Goal: Transaction & Acquisition: Purchase product/service

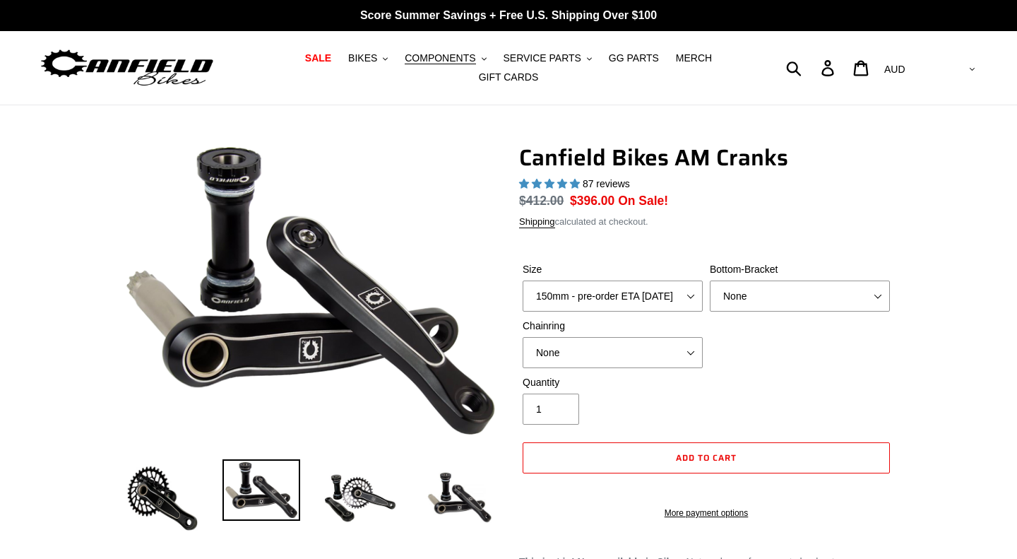
select select "highest-rating"
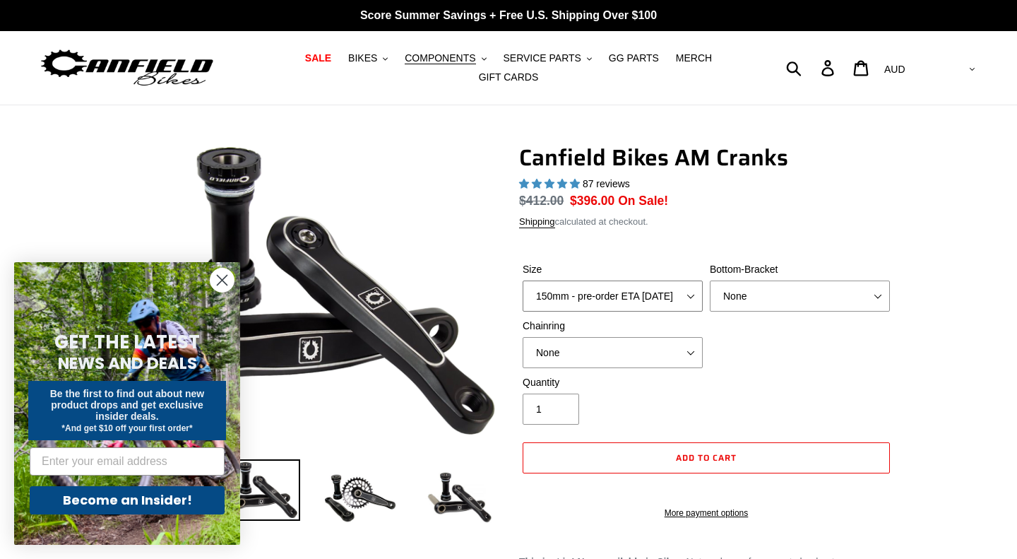
select select "155mm - pre-order ETA 10/15/25"
click option "155mm - pre-order ETA 10/15/25" at bounding box center [0, 0] width 0 height 0
click at [370, 58] on span "BIKES" at bounding box center [362, 58] width 29 height 12
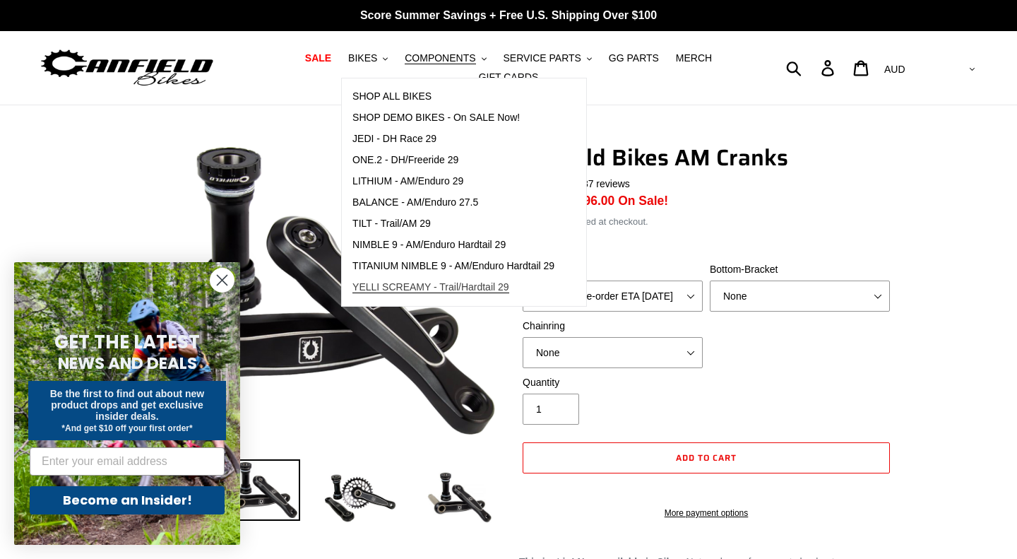
click at [418, 288] on span "YELLI SCREAMY - Trail/Hardtail 29" at bounding box center [431, 287] width 157 height 12
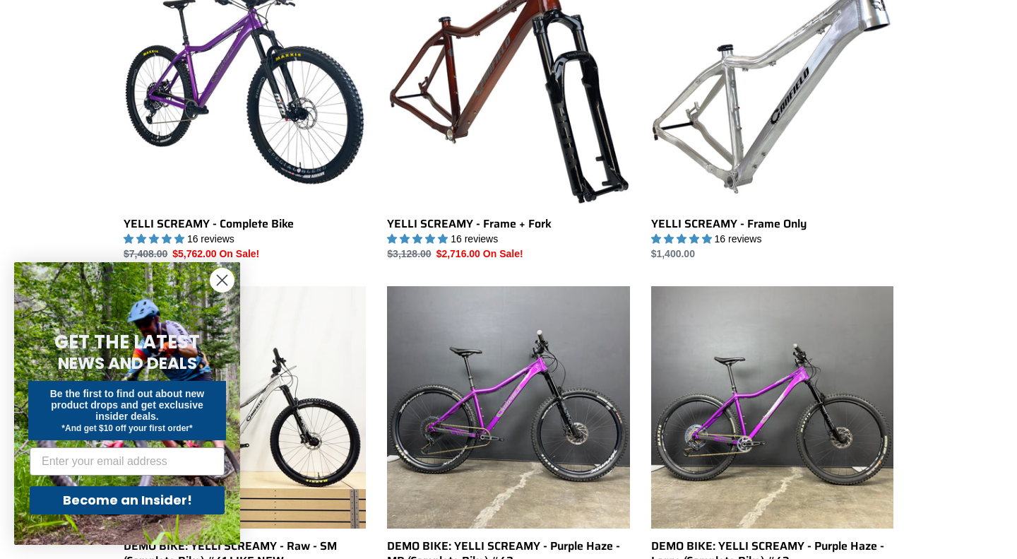
scroll to position [456, 0]
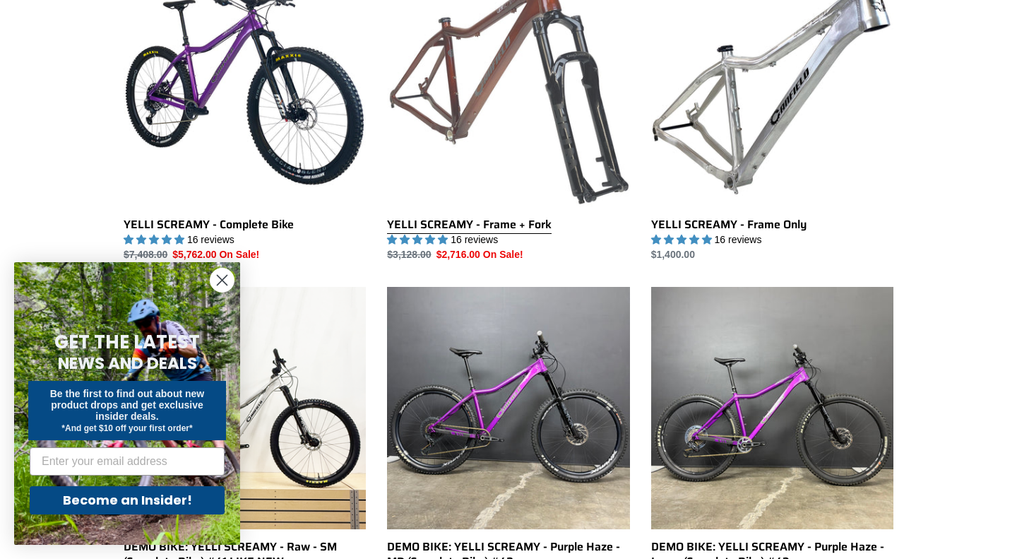
click at [567, 112] on link "YELLI SCREAMY - Frame + Fork" at bounding box center [508, 113] width 242 height 297
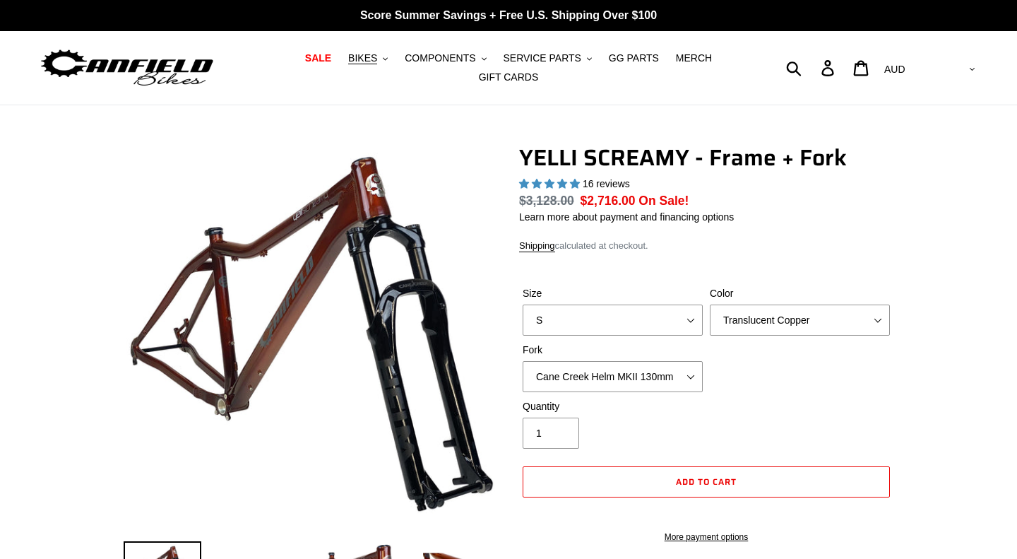
select select "highest-rating"
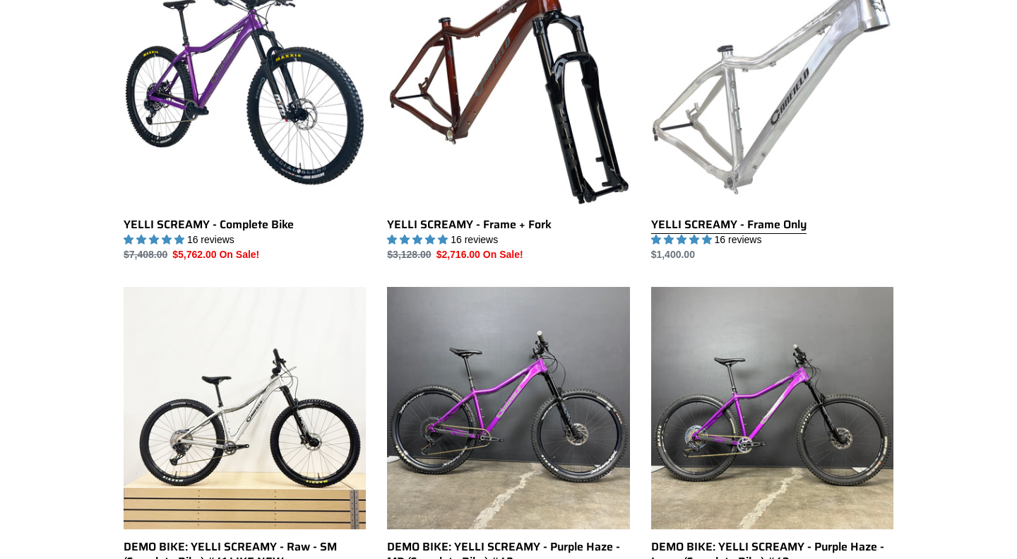
scroll to position [456, 0]
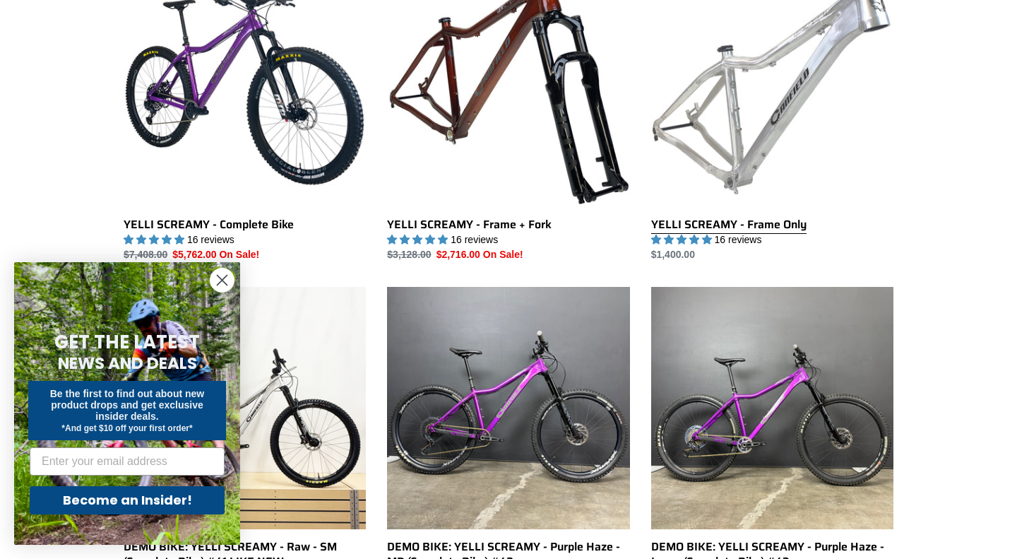
click at [776, 134] on link "YELLI SCREAMY - Frame Only" at bounding box center [772, 113] width 242 height 297
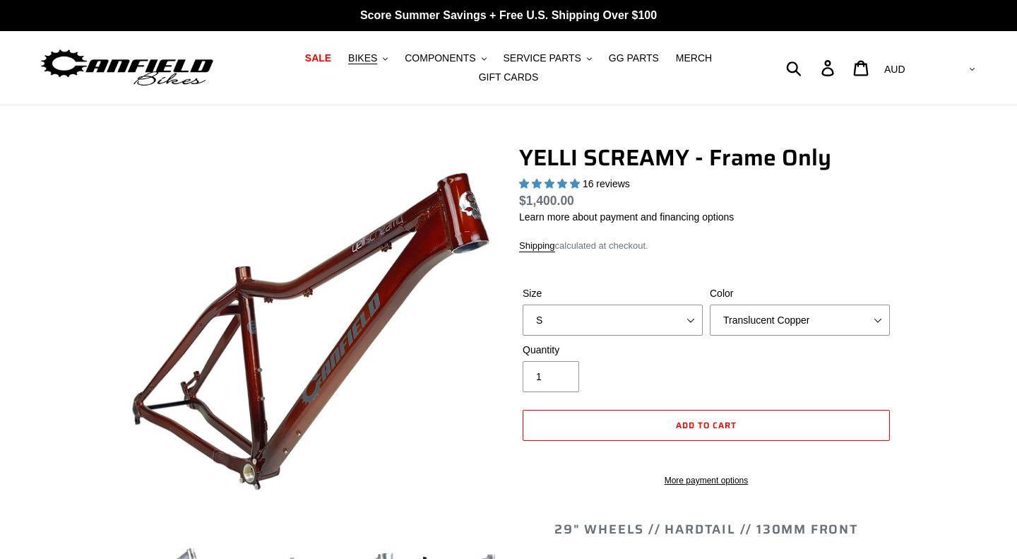
select select "highest-rating"
select select "L"
click option "L" at bounding box center [0, 0] width 0 height 0
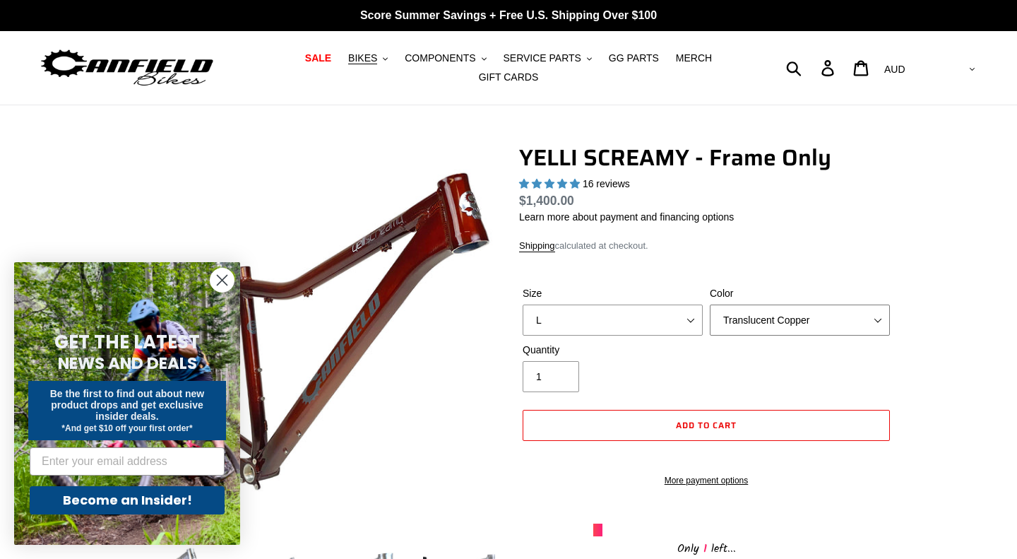
click option "Translucent Copper" at bounding box center [0, 0] width 0 height 0
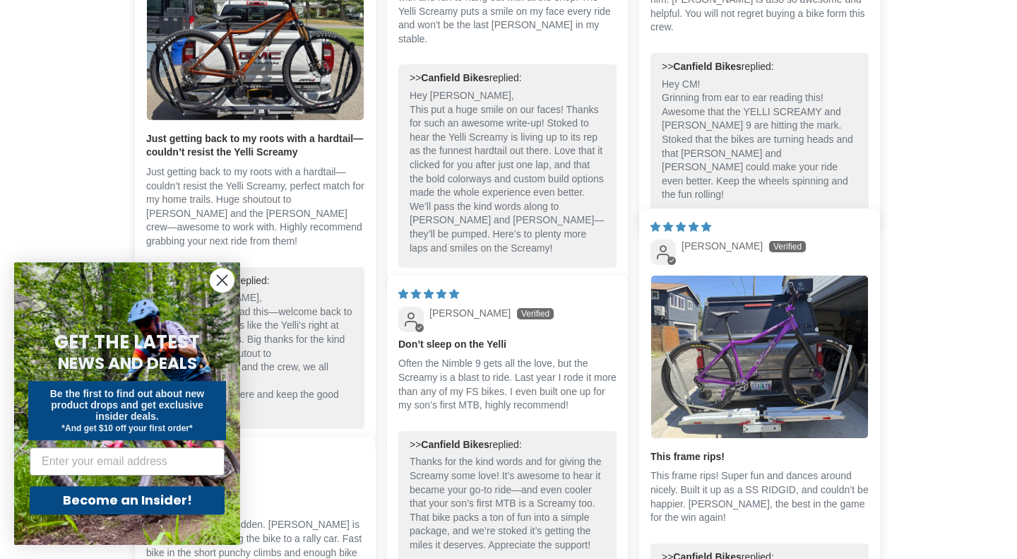
scroll to position [2848, 0]
